Goal: Task Accomplishment & Management: Use online tool/utility

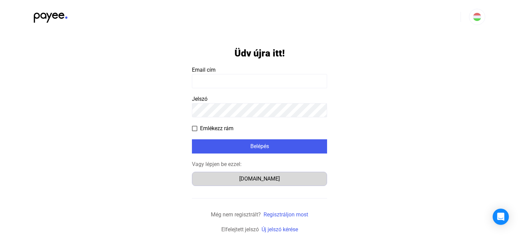
click at [267, 177] on div "Számlázz.hu" at bounding box center [259, 179] width 130 height 8
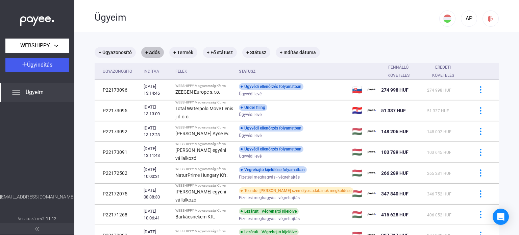
click at [149, 55] on mat-chip "+ Adós" at bounding box center [152, 52] width 23 height 11
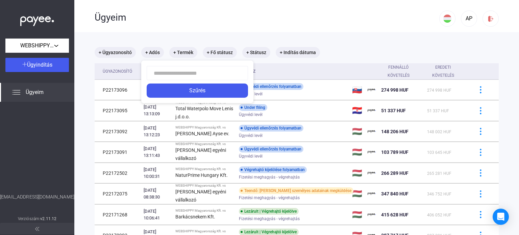
click at [167, 77] on input at bounding box center [197, 73] width 101 height 14
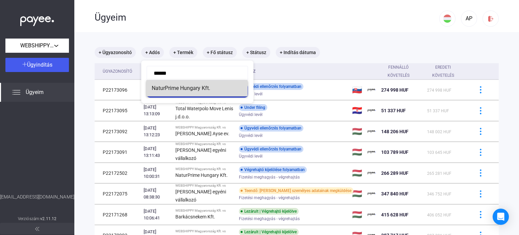
click at [169, 89] on span "NaturPrime Hungary Kft." at bounding box center [197, 88] width 91 height 8
type input "**********"
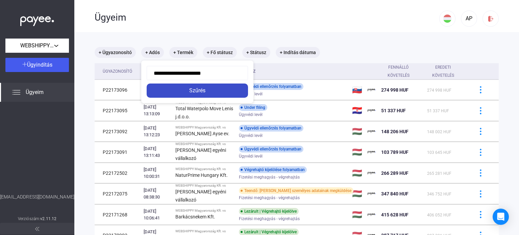
click at [187, 94] on div "Szűrés" at bounding box center [197, 91] width 97 height 8
